Goal: Task Accomplishment & Management: Complete application form

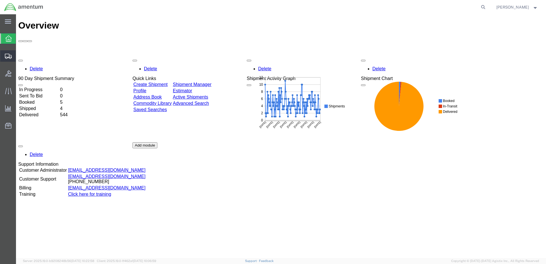
click at [0, 0] on span "Create from Template" at bounding box center [0, 0] width 0 height 0
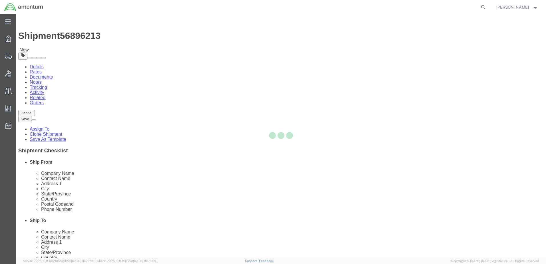
select select "49951"
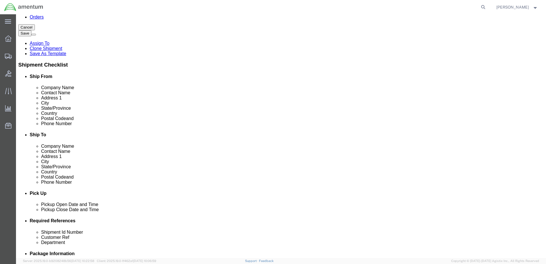
scroll to position [1200, 0]
select select "49933"
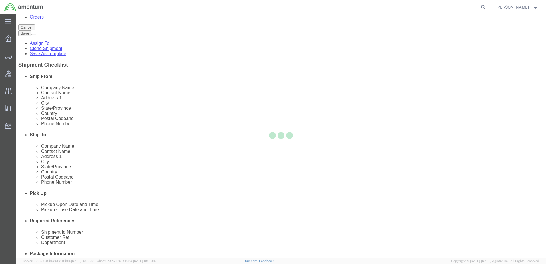
scroll to position [0, 0]
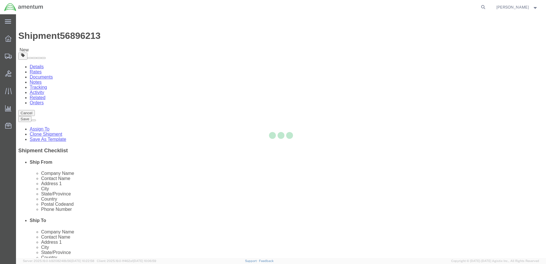
type input "00604"
type input "[PHONE_NUMBER]"
type input "[PERSON_NAME][EMAIL_ADDRESS][PERSON_NAME][DOMAIN_NAME]"
checkbox input "true"
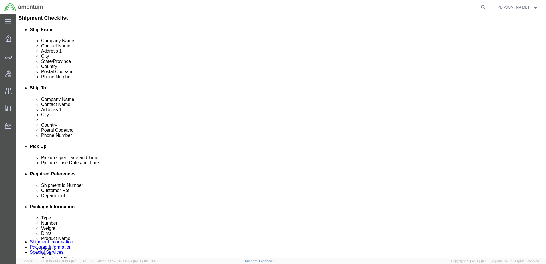
scroll to position [143, 0]
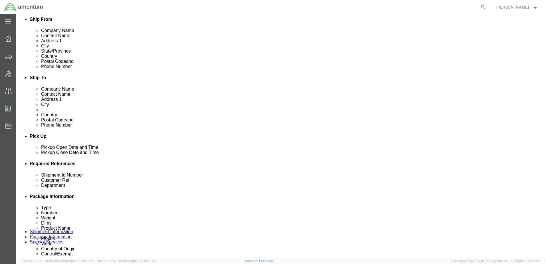
click div "[DATE] 12:36 PM"
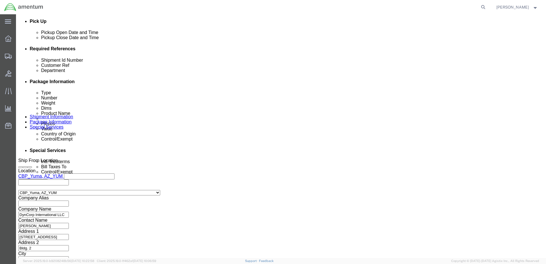
type input "1:30 PM"
click button "Apply"
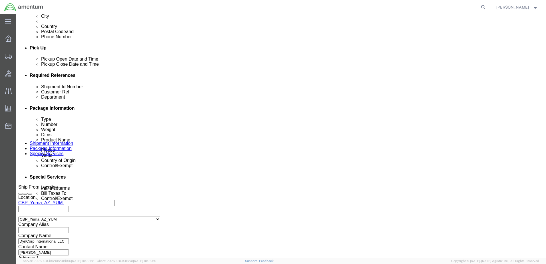
scroll to position [201, 0]
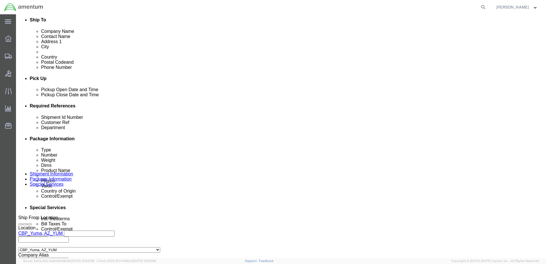
click div "[DATE] 5:30 PM"
click input "4:30 PM"
type input "4:00 PM"
click button "Apply"
click div
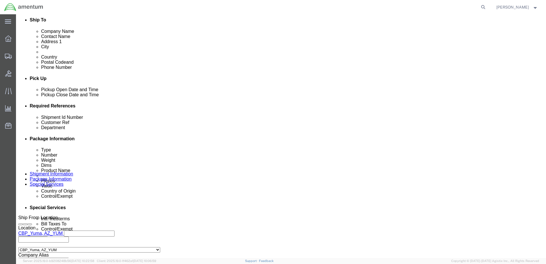
click input "6:30 PM"
type input "8:30 AM"
click button "Apply"
click div
type input "12:30 PM"
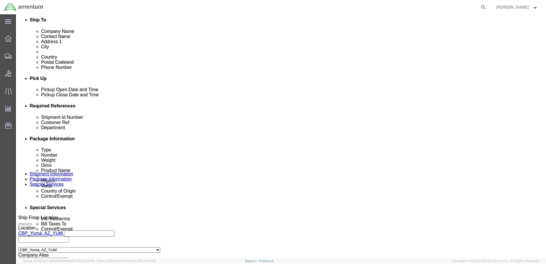
click button "Apply"
click input "text"
type input "Tool Loan YUM00534"
drag, startPoint x: 343, startPoint y: 151, endPoint x: 351, endPoint y: 151, distance: 8.3
click input "text"
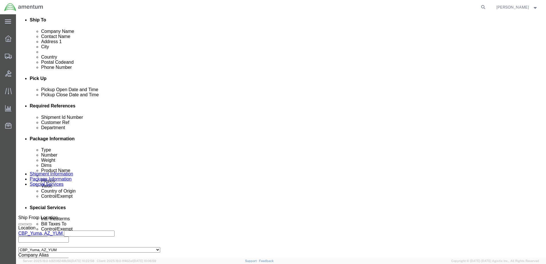
click input "text"
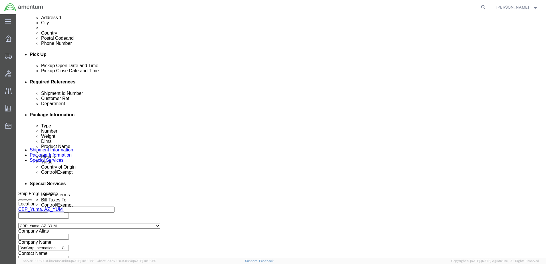
scroll to position [258, 0]
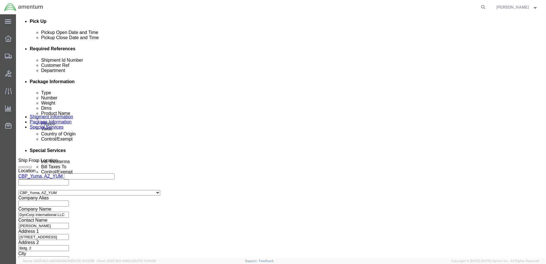
type input "Tool Loan YUM00534"
click button "Continue"
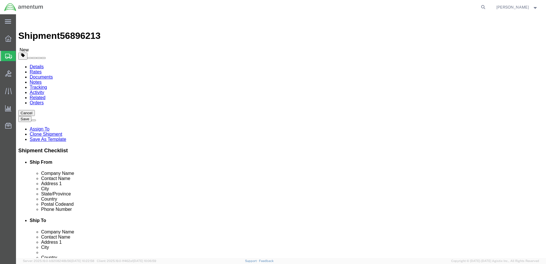
click select "Select BCK Boxes Bale(s) Basket(s) Bolt(s) Bottle(s) Buckets Bulk Bundle(s) Can…"
select select "MBX"
click select "Select BCK Boxes Bale(s) Basket(s) Bolt(s) Bottle(s) Buckets Bulk Bundle(s) Can…"
type input "13.00"
type input "11.50"
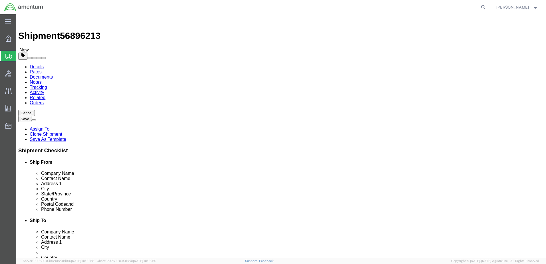
type input "2.50"
click input "0.00"
type input "1"
click link "Add Content"
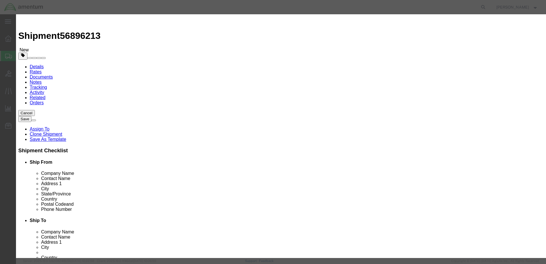
click input "text"
drag, startPoint x: 202, startPoint y: 42, endPoint x: 159, endPoint y: 43, distance: 42.9
click div "Product Name Aircraft Tool"
type input "Aircraft Tool"
click textarea
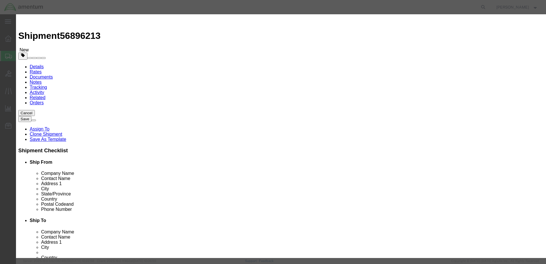
paste textarea "Aircraft Tool"
type textarea "Aircraft Tool"
click input "Aircraft Tool"
type input "Aircraft Tool YUM00534"
click textarea "Aircraft Tool"
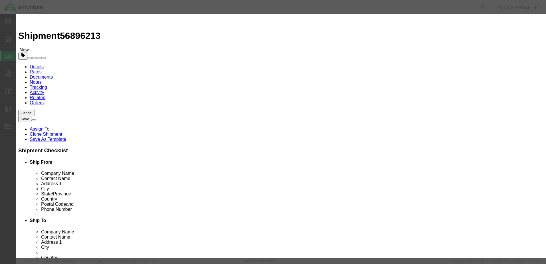
type textarea "Aircraft Tool YUM00534"
click input "0"
type input "1"
click input "text"
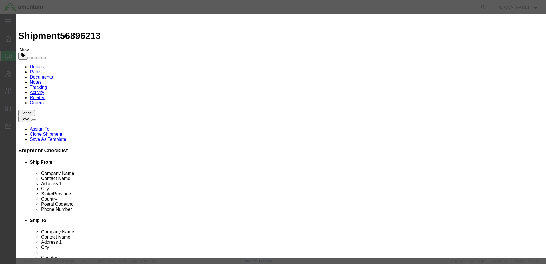
type input "500"
click select "Select 50 55 60 65 70 85 92.5 100 125 175 250 300 400"
click button "Save & Close"
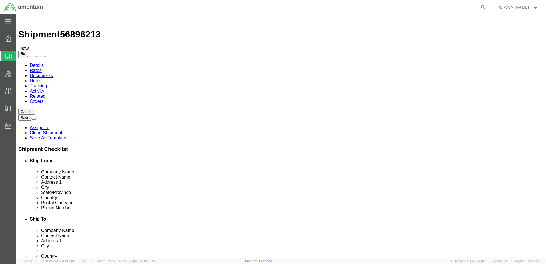
scroll to position [2, 0]
click button "Continue"
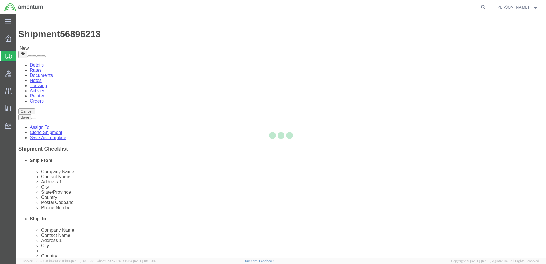
select select
select select "DEPARTMENT"
select select "50311_96750"
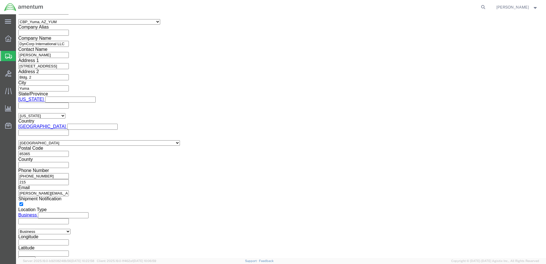
scroll to position [457, 0]
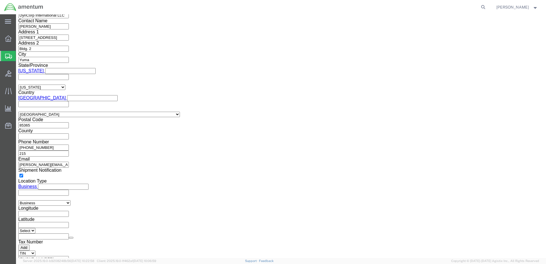
click select "Select ATF BIS DEA EPA FDA FTR ITAR OFAC Other (OPA)"
select select "FTR"
click select "Select ATF BIS DEA EPA FDA FTR ITAR OFAC Other (OPA)"
click select "Select 30.2(d)(2) 30.36 30.37(a) 30.37(f) 30.37(g) 30.37(h) 30.37(i) 30.37(j) 3…"
select select "30.37(a)"
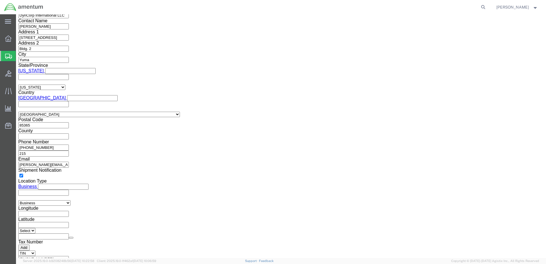
click select "Select 30.2(d)(2) 30.36 30.37(a) 30.37(f) 30.37(g) 30.37(h) 30.37(i) 30.37(j) 3…"
click select "Select AES-Direct EEI Carrier File EEI EEI Exempt"
select select "EXEM"
click select "Select AES-Direct EEI Carrier File EEI EEI Exempt"
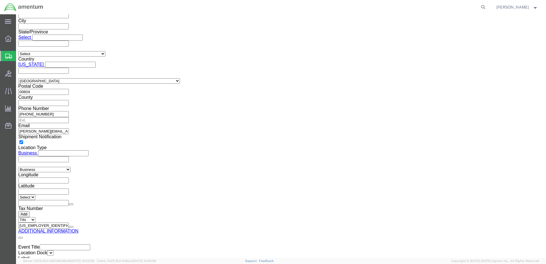
scroll to position [811, 0]
click button "Rate Shipment"
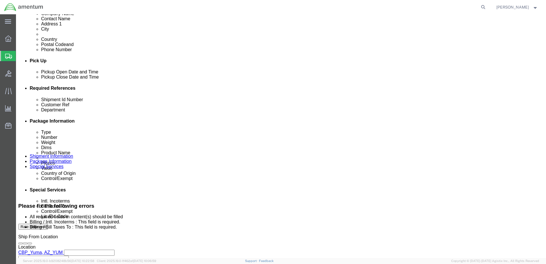
scroll to position [229, 0]
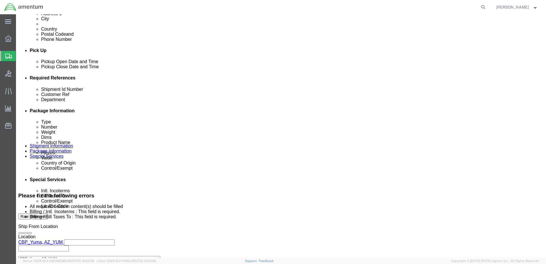
click select "Select Carriage Insurance Paid Carriage Paid To Cost and Freight Cost Insurance…"
select select "FOB"
click select "Select Carriage Insurance Paid Carriage Paid To Cost and Freight Cost Insurance…"
select select "RCPN"
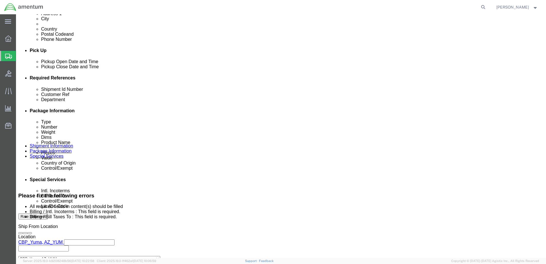
type input "Amentum Services, Inc"
type input "[STREET_ADDRESS]"
select select "PR"
type input "[PHONE_NUMBER]"
type input "[PERSON_NAME]"
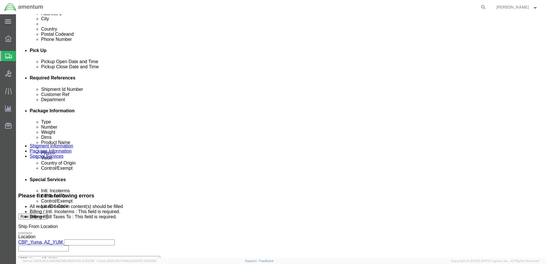
type input "c/o Amentum Services, Inc."
type input "Aguadilla"
type input "00604"
type input "[US_EMPLOYER_IDENTIFICATION_NUMBER]"
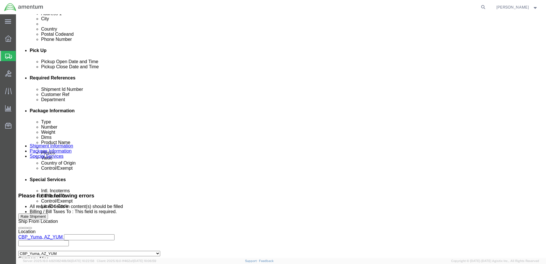
scroll to position [222, 0]
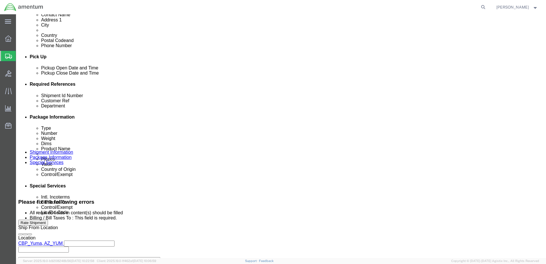
click select "Select DHL FedEx Express UPS"
click select "Select Recipient Account Sender/Shipper Third Party Account"
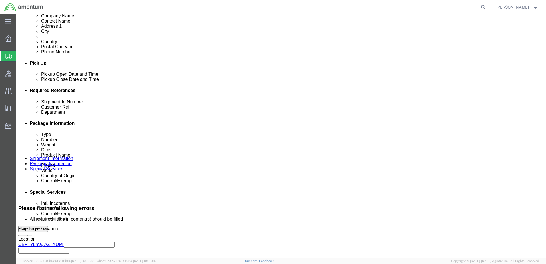
click select "Select Recipient Account Sender/Shipper Third Party Account"
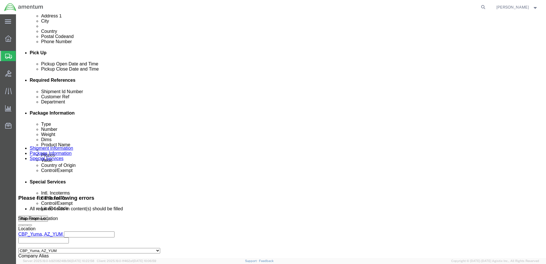
scroll to position [273, 0]
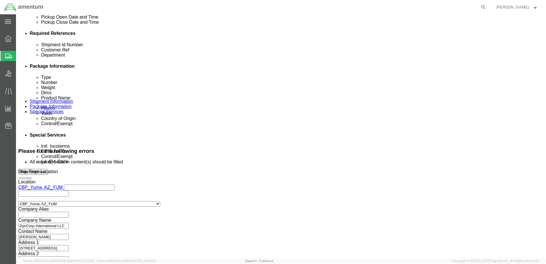
click select "Select Recipient Account Sender/Shipper Third Party Account"
click button "Rate Shipment"
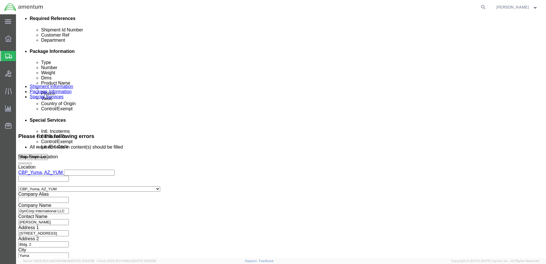
scroll to position [286, 0]
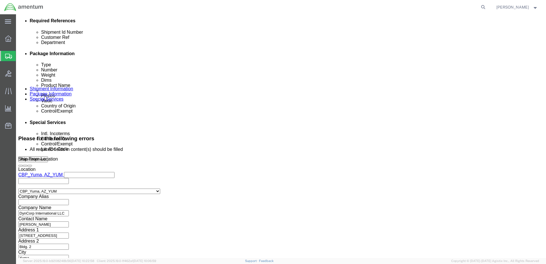
click select "Select Recipient Account Sender/Shipper Third Party Account"
select select "SHIP"
click select "Select Recipient Account Sender/Shipper Third Party Account"
select select "SHIP"
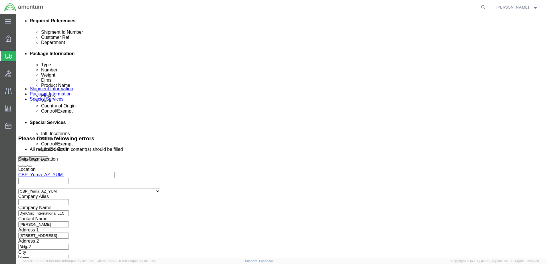
click select "Select Recipient Account Sender/Shipper Third Party Account"
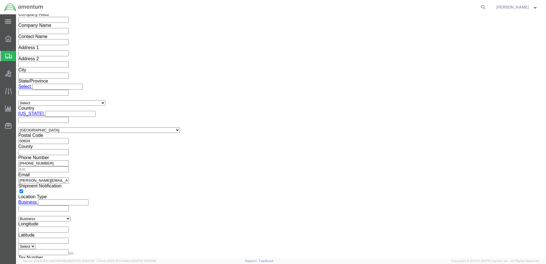
scroll to position [800, 0]
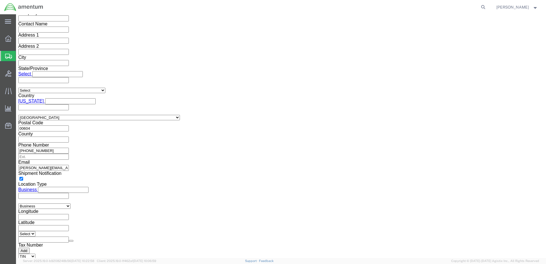
click button "Rate Shipment"
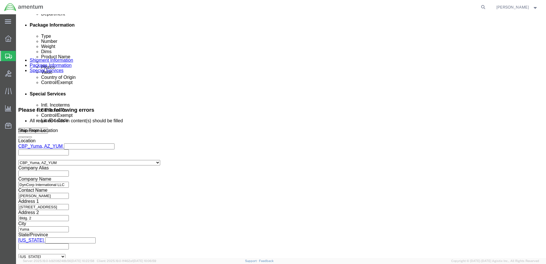
scroll to position [286, 0]
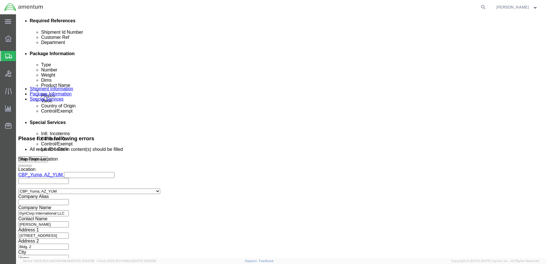
click select "Select Carriage Insurance Paid Carriage Paid To Cost and Freight Cost Insurance…"
click select "Select Recipient Account Sender/Shipper Third Party Account"
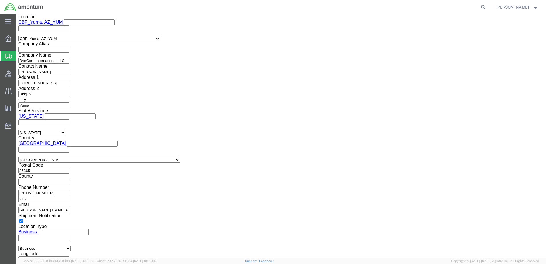
scroll to position [457, 0]
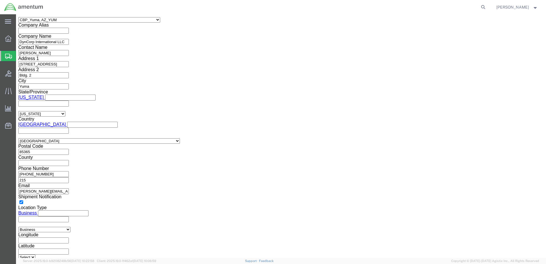
click input "text"
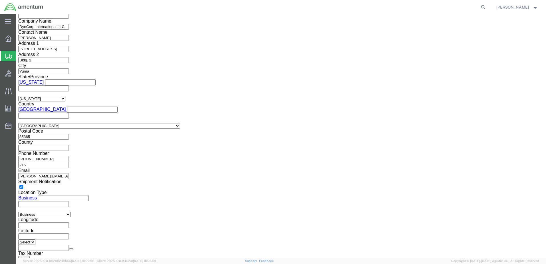
scroll to position [486, 0]
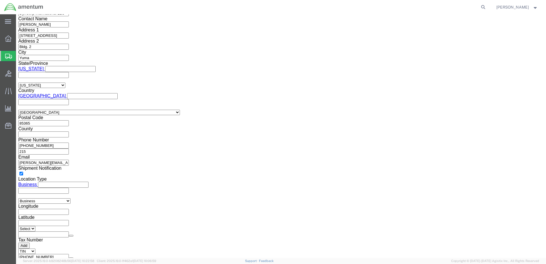
click div "Control/Exempt Select ATF BIS DEA EPA FDA FTR ITAR OFAC Other (OPA) Lic./Ex. Co…"
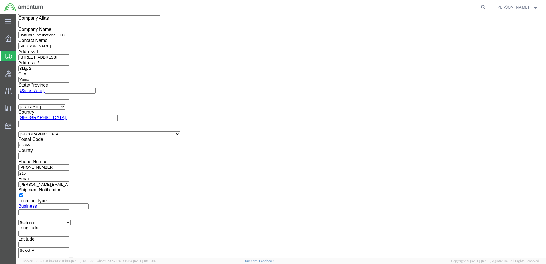
scroll to position [464, 0]
click select "Select ATF BIS DEA EPA FDA FTR ITAR OFAC Other (OPA)"
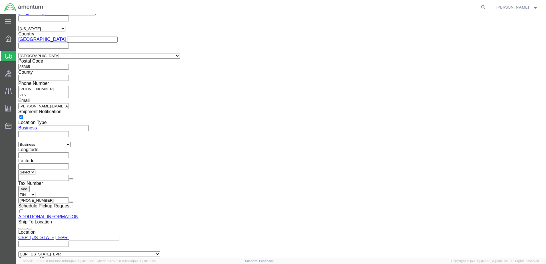
scroll to position [492, 0]
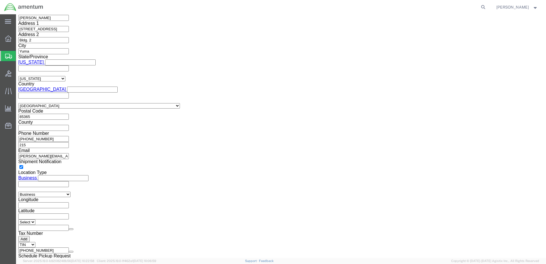
click link "Details"
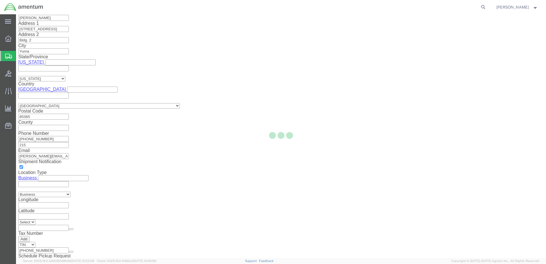
select select "49951"
select select "49933"
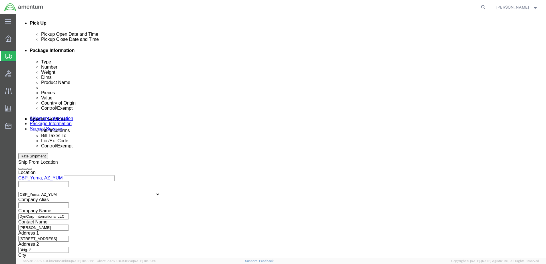
scroll to position [258, 0]
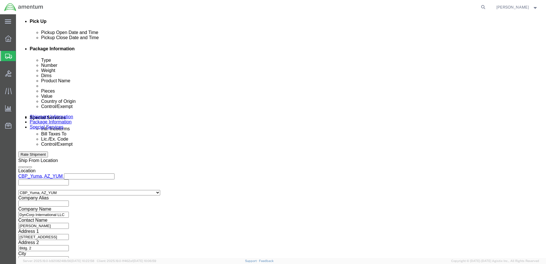
click button "Continue"
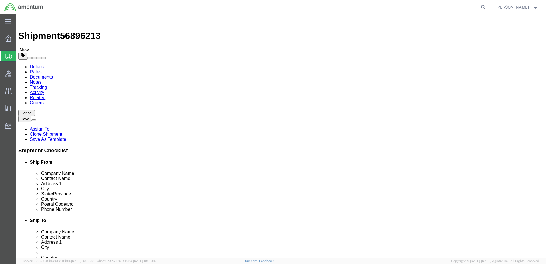
click p "Aircraft Tool YUM00534"
click dd "1.00 Each"
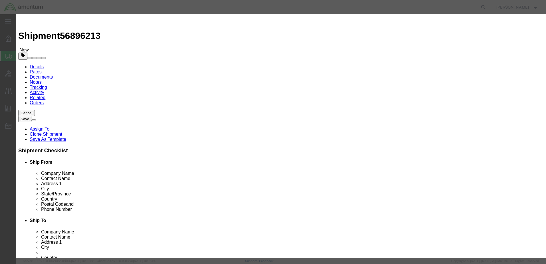
click select "Select [GEOGRAPHIC_DATA] [GEOGRAPHIC_DATA] [GEOGRAPHIC_DATA] [GEOGRAPHIC_DATA] …"
select select "US"
click select "Select [GEOGRAPHIC_DATA] [GEOGRAPHIC_DATA] [GEOGRAPHIC_DATA] [GEOGRAPHIC_DATA] …"
click button "Save & Close"
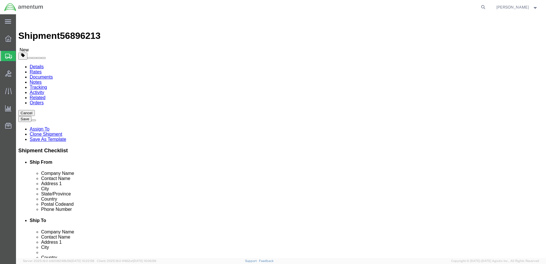
click div "Package Content # 1 1 x Medium Box Package Type Select BCK Boxes Bale(s) Basket…"
click dl "Pieces: 1.00 Each Total value: 500.00 USD"
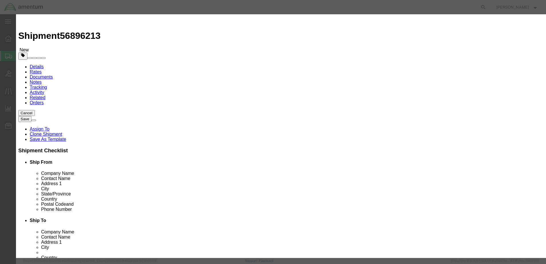
scroll to position [86, 0]
click select "Select ATF BIS DEA EPA FDA FTR ITAR OFAC Other (OPA)"
select select "FTR"
click select "Select ATF BIS DEA EPA FDA FTR ITAR OFAC Other (OPA)"
click select "Select 30.2(d)(2) 30.36 30.37(a) 30.37(f) 30.37(g) 30.37(h) 30.37(i) 30.37(j) 3…"
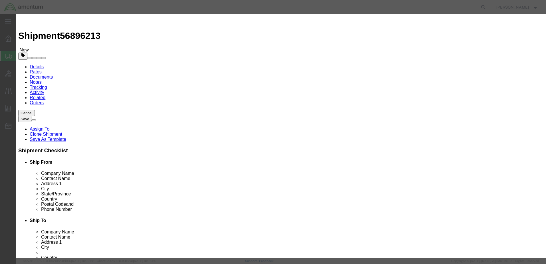
select select "30.37(a)"
click select "Select 30.2(d)(2) 30.36 30.37(a) 30.37(f) 30.37(g) 30.37(h) 30.37(i) 30.37(j) 3…"
click div "Controlled"
click button "Save & Close"
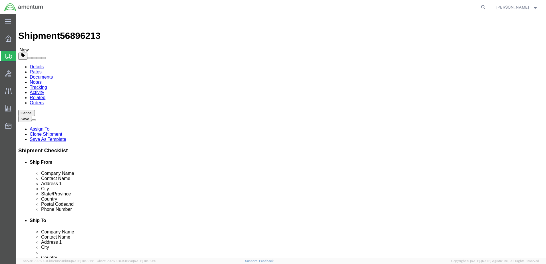
click dd "1.00 Each"
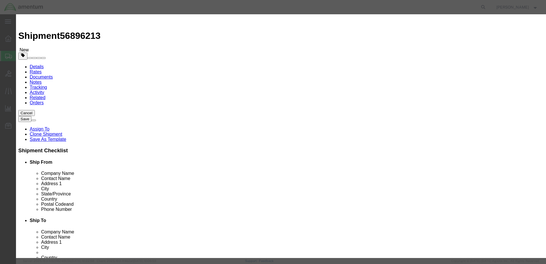
drag, startPoint x: 181, startPoint y: 66, endPoint x: 137, endPoint y: 64, distance: 43.2
click div "Total Value 500.00 Select ADP AED AFN ALL AMD AOA ARS ATS AUD AWG AZN BAM BBD B…"
type input "250"
click select "Select 50 55 60 65 70 85 92.5 100 125 175 250 300 400"
click div "Description Aircraft Tool YUM00534 Commodity Category Select Country Of Origin …"
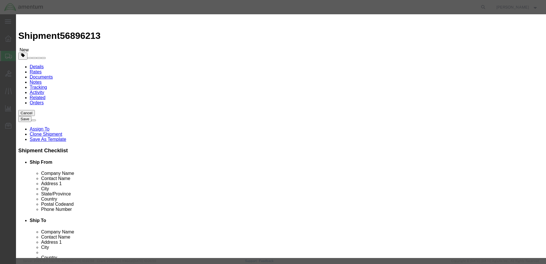
click select "Select ADP AED AFN ALL AMD AOA ARS ATS AUD AWG AZN BAM BBD BDT BGL BGN BHD BIF …"
click input "Aircraft Tool YUM00534"
click h3 "Edit content"
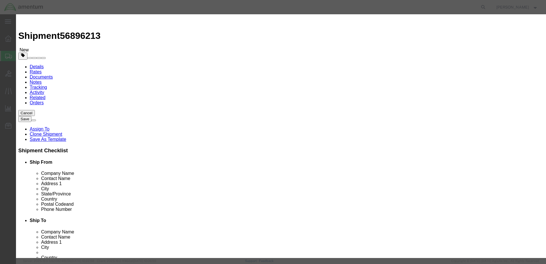
click label
click input "checkbox"
checkbox input "false"
click button "Save & Close"
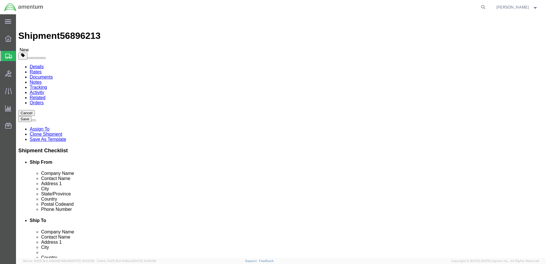
click button "Continue"
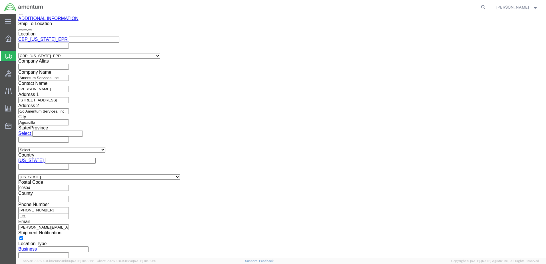
scroll to position [715, 0]
click button "Rate Shipment"
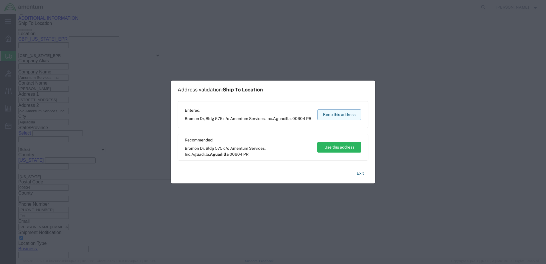
click at [344, 117] on button "Keep this address" at bounding box center [340, 114] width 44 height 11
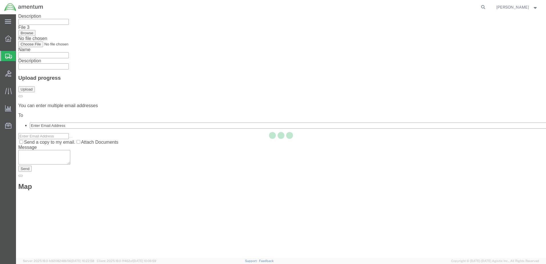
scroll to position [0, 0]
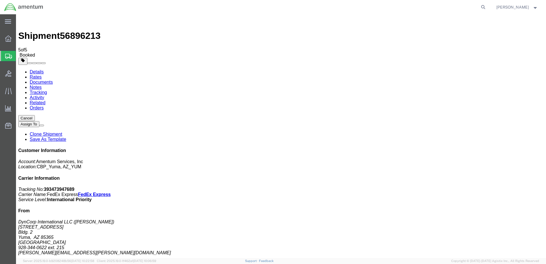
click at [37, 69] on link "Details" at bounding box center [37, 71] width 14 height 5
click link "Schedule pickup request"
click link "Documents"
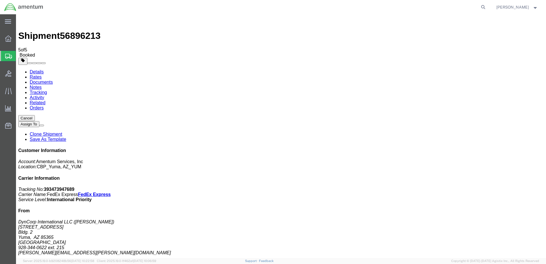
click at [520, 176] on h4 "Carrier Information" at bounding box center [281, 178] width 526 height 5
drag, startPoint x: 442, startPoint y: 88, endPoint x: 510, endPoint y: 99, distance: 68.1
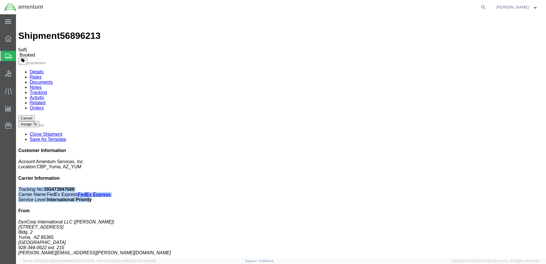
click at [510, 187] on p "Tracking No: 393473947689 Carrier Name: FedEx Express FedEx Express Service Lev…" at bounding box center [281, 194] width 526 height 15
drag, startPoint x: 510, startPoint y: 99, endPoint x: 480, endPoint y: 95, distance: 29.6
copy p "Tracking No: 393473947689 Carrier Name: FedEx Express FedEx Express Service Lev…"
click at [40, 69] on link "Details" at bounding box center [37, 71] width 14 height 5
